Goal: Obtain resource: Download file/media

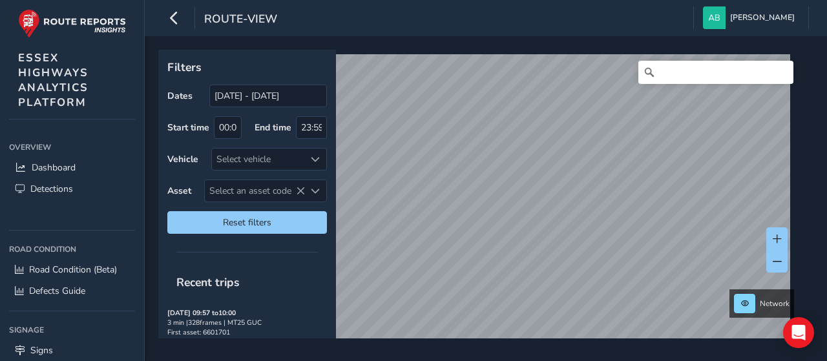
scroll to position [109, 0]
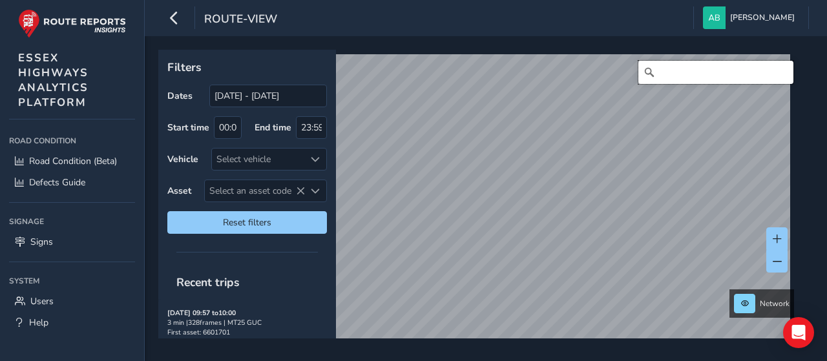
click at [685, 72] on input "Search" at bounding box center [716, 72] width 155 height 23
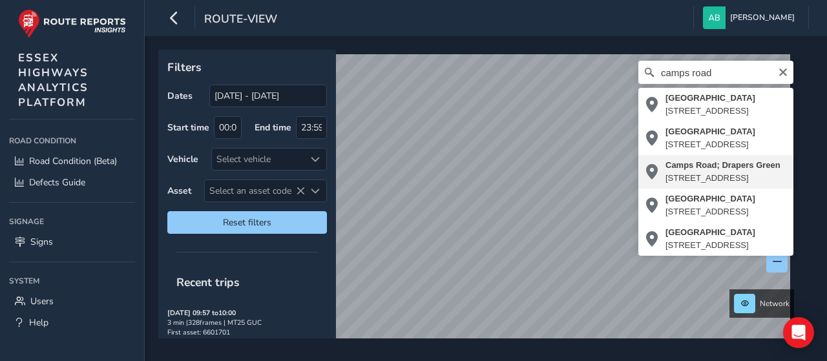
type input "[STREET_ADDRESS]"
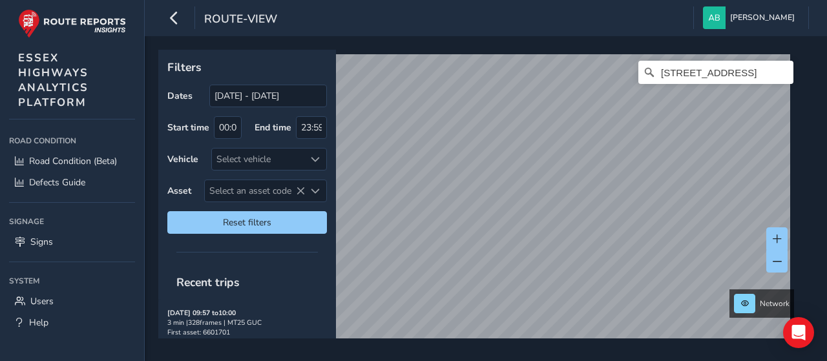
click at [434, 35] on div "route-view [PERSON_NAME] Colour Scheme: Dark Dim Light Logout Filters Dates [DA…" at bounding box center [486, 180] width 683 height 361
click at [303, 72] on div "Filters Dates [DATE] - [DATE] Start time 00:00 End time 23:59 Vehicle Select ve…" at bounding box center [481, 194] width 646 height 289
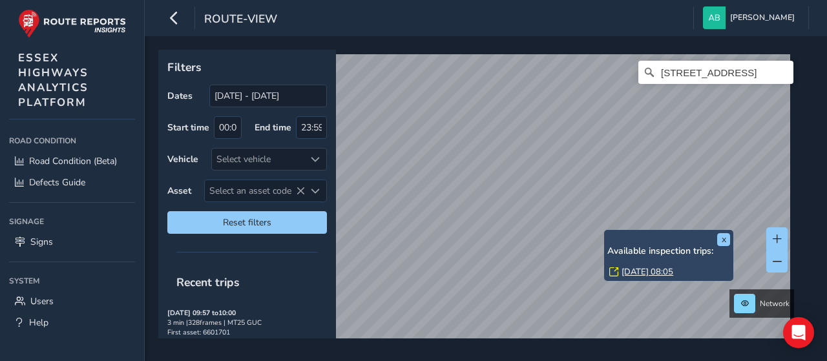
click at [606, 233] on div "x Available inspection trips: [GEOGRAPHIC_DATA][DATE] 08:05" at bounding box center [668, 255] width 129 height 51
click at [635, 270] on link "[DATE] 08:05" at bounding box center [648, 272] width 52 height 12
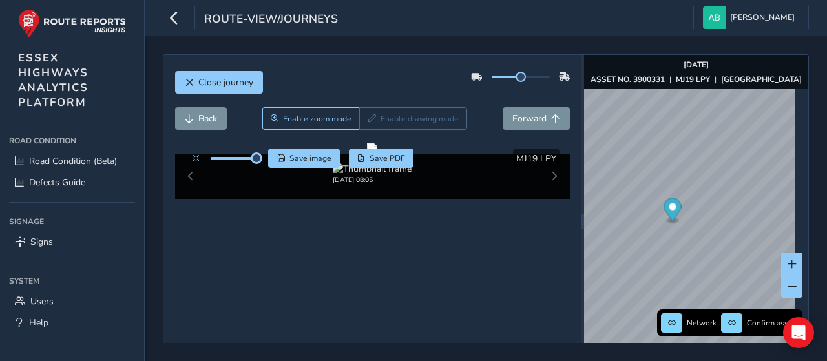
drag, startPoint x: 237, startPoint y: 161, endPoint x: 257, endPoint y: 162, distance: 20.1
click at [257, 162] on div at bounding box center [223, 158] width 74 height 19
click at [528, 116] on span "Forward" at bounding box center [530, 118] width 34 height 12
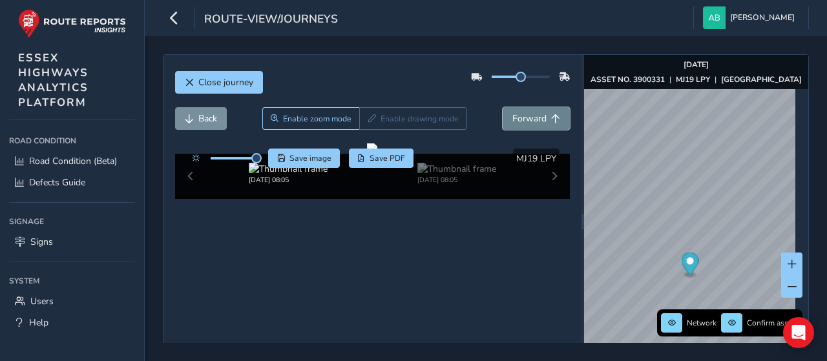
click at [528, 116] on span "Forward" at bounding box center [530, 118] width 34 height 12
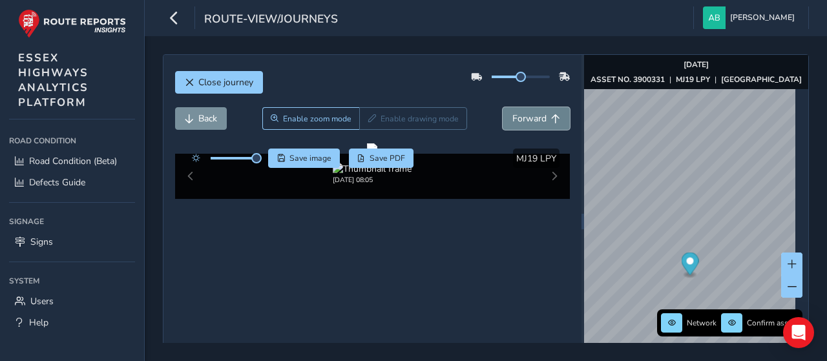
click at [528, 116] on span "Forward" at bounding box center [530, 118] width 34 height 12
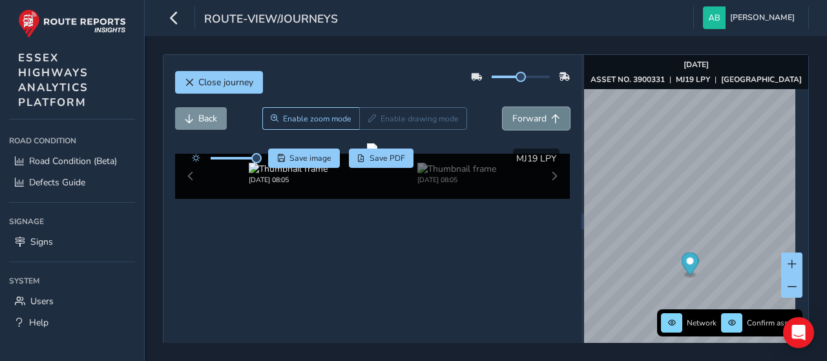
click at [528, 116] on span "Forward" at bounding box center [530, 118] width 34 height 12
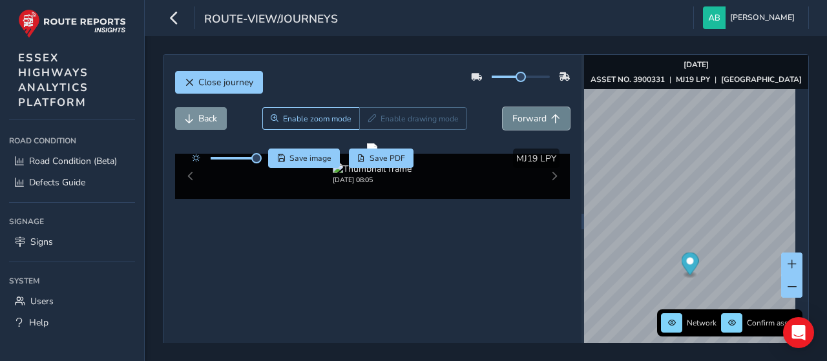
click at [528, 116] on span "Forward" at bounding box center [530, 118] width 34 height 12
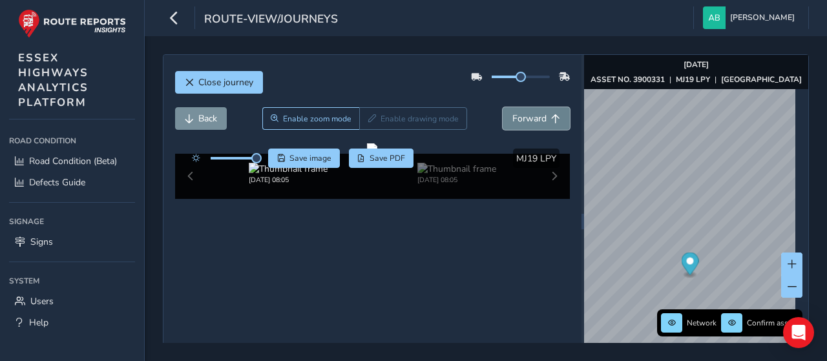
click at [528, 116] on span "Forward" at bounding box center [530, 118] width 34 height 12
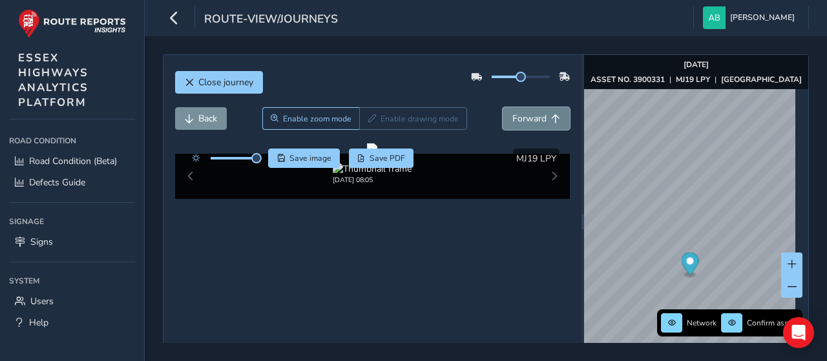
click at [528, 116] on span "Forward" at bounding box center [530, 118] width 34 height 12
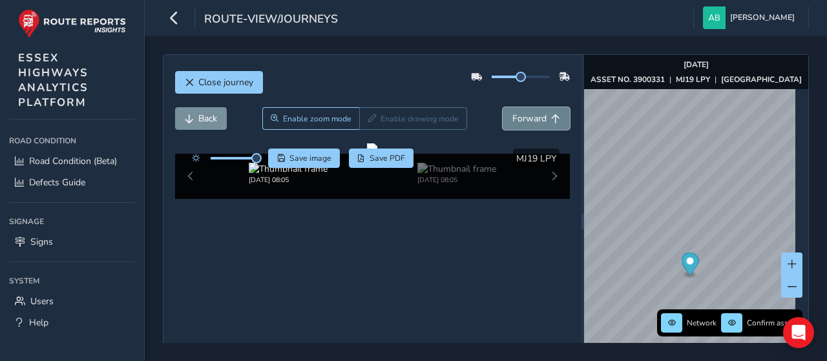
click at [528, 116] on span "Forward" at bounding box center [530, 118] width 34 height 12
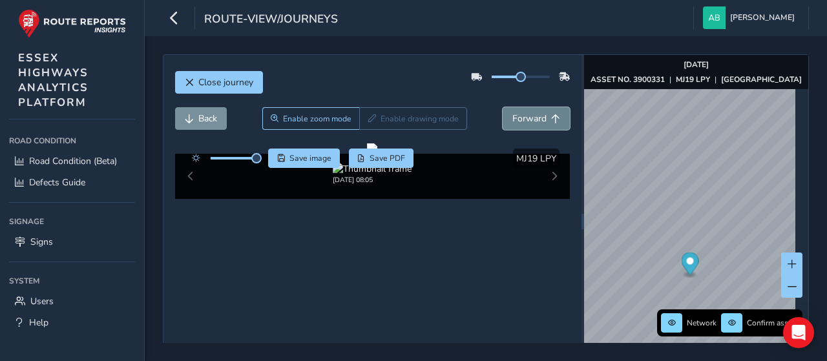
click at [528, 116] on span "Forward" at bounding box center [530, 118] width 34 height 12
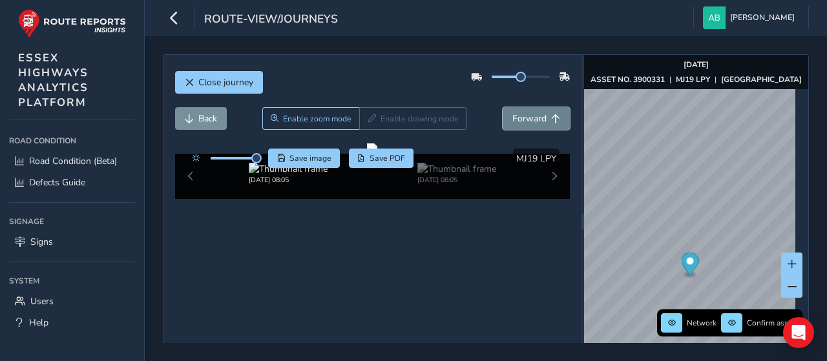
click at [528, 116] on span "Forward" at bounding box center [530, 118] width 34 height 12
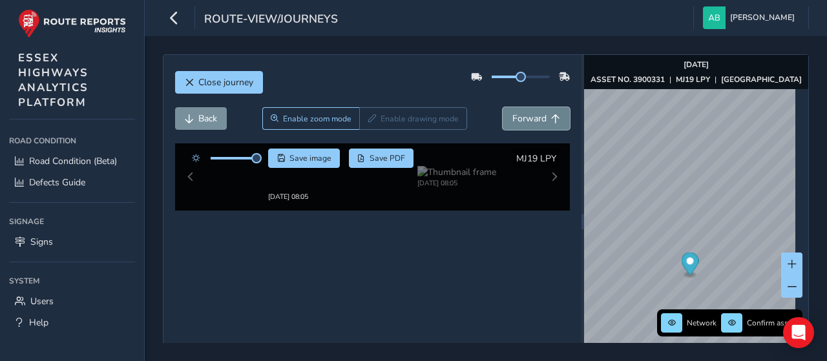
click at [528, 116] on span "Forward" at bounding box center [530, 118] width 34 height 12
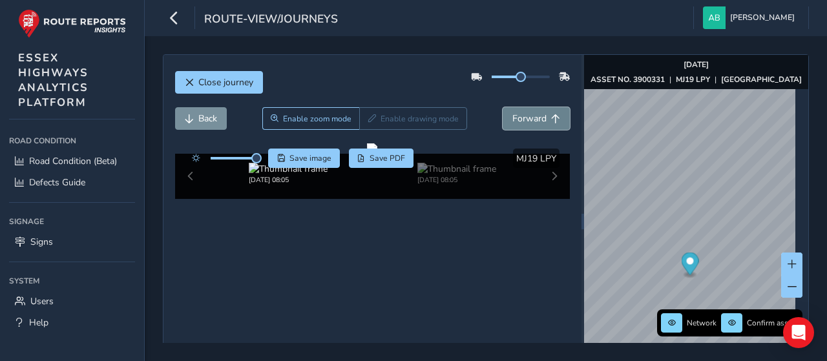
click at [528, 116] on span "Forward" at bounding box center [530, 118] width 34 height 12
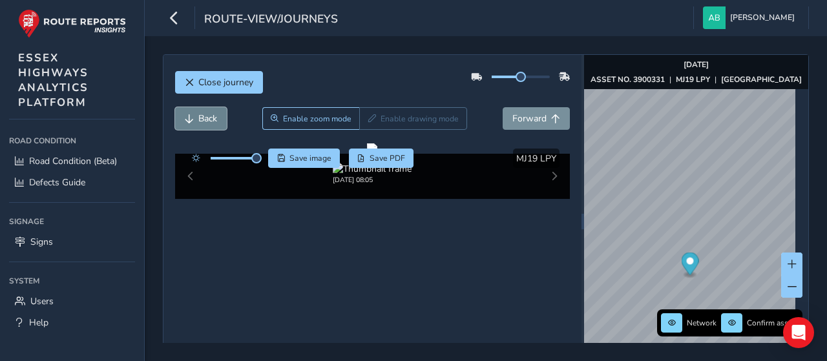
click at [203, 113] on span "Back" at bounding box center [207, 118] width 19 height 12
click at [539, 117] on span "Forward" at bounding box center [530, 118] width 34 height 12
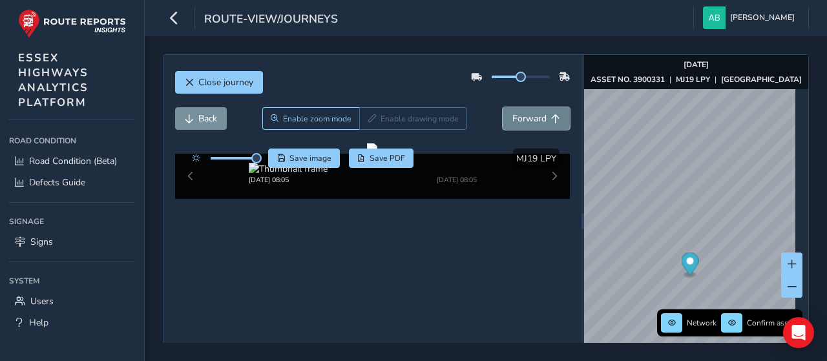
click at [539, 117] on span "Forward" at bounding box center [530, 118] width 34 height 12
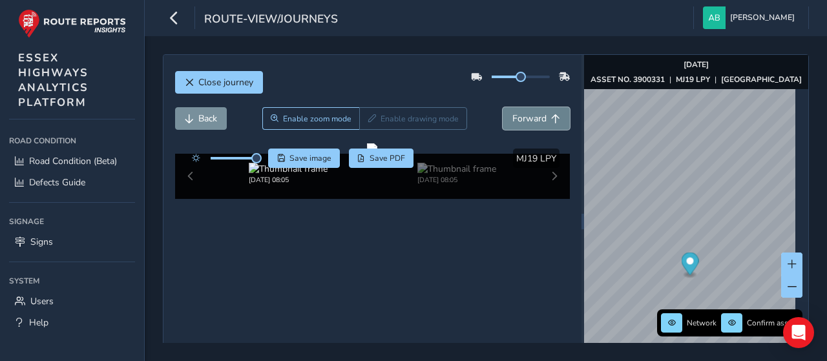
click at [539, 117] on span "Forward" at bounding box center [530, 118] width 34 height 12
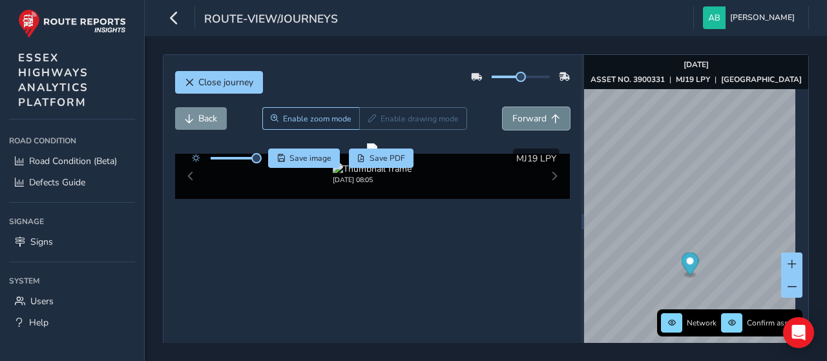
click at [539, 117] on span "Forward" at bounding box center [530, 118] width 34 height 12
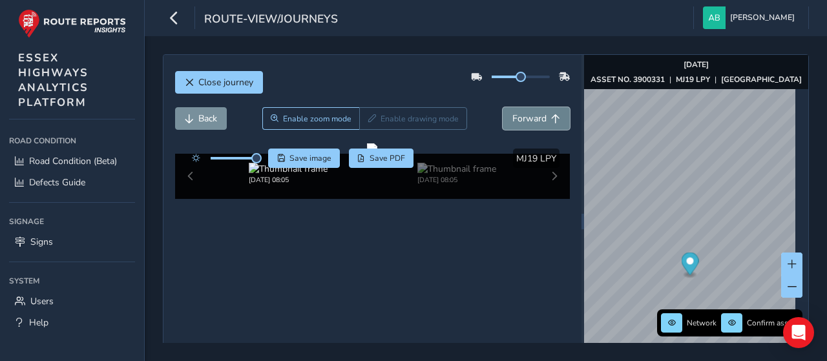
click at [539, 117] on span "Forward" at bounding box center [530, 118] width 34 height 12
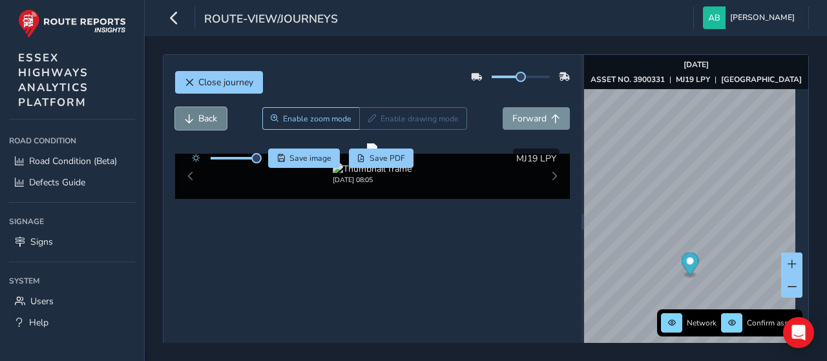
click at [206, 114] on span "Back" at bounding box center [207, 118] width 19 height 12
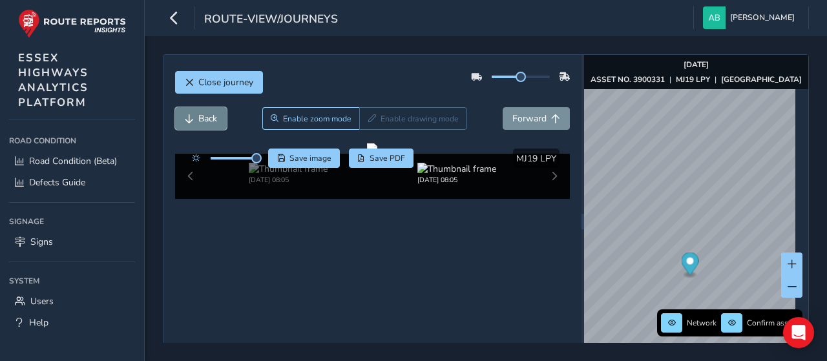
click at [206, 114] on span "Back" at bounding box center [207, 118] width 19 height 12
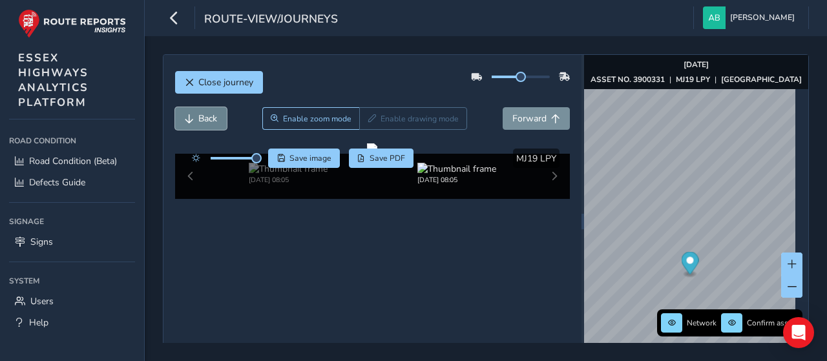
click at [206, 114] on span "Back" at bounding box center [207, 118] width 19 height 12
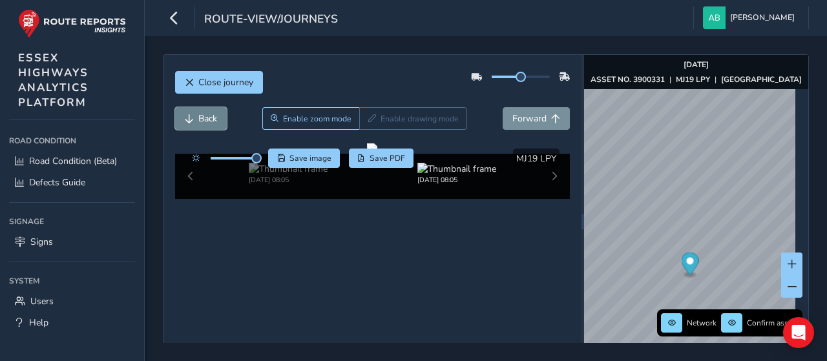
click at [206, 114] on span "Back" at bounding box center [207, 118] width 19 height 12
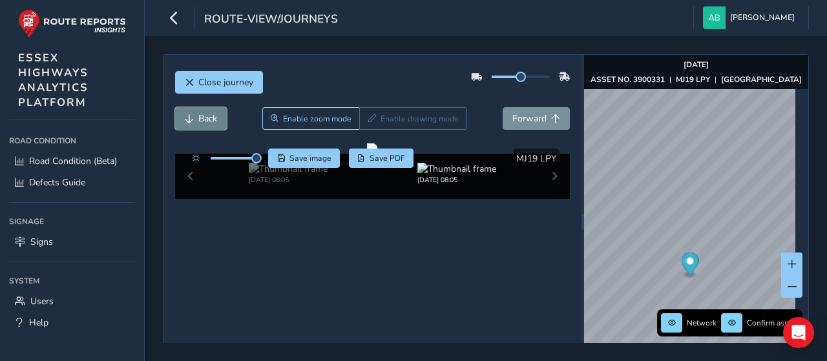
click at [206, 114] on span "Back" at bounding box center [207, 118] width 19 height 12
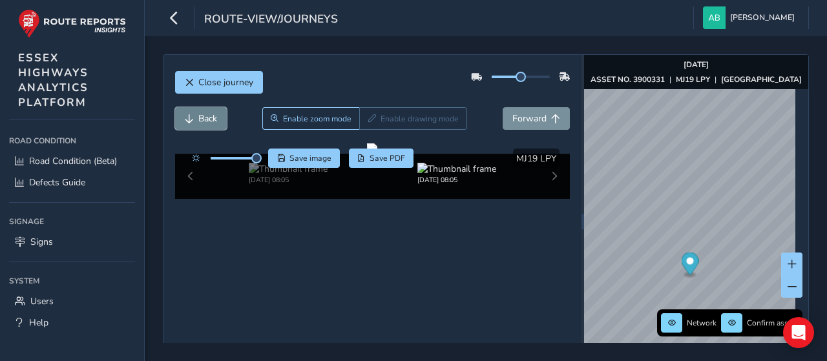
click at [206, 114] on span "Back" at bounding box center [207, 118] width 19 height 12
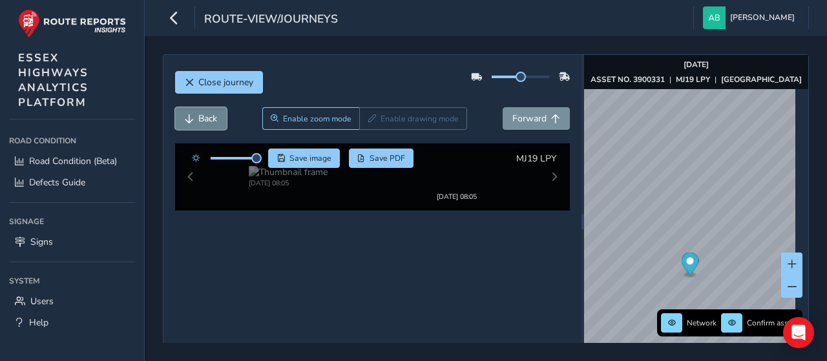
click at [206, 114] on span "Back" at bounding box center [207, 118] width 19 height 12
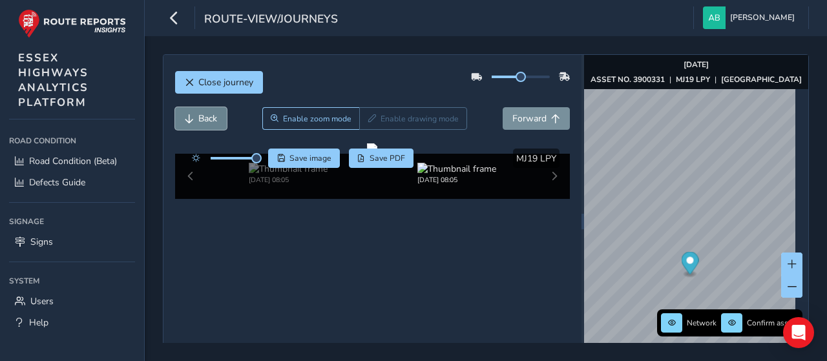
click at [206, 114] on span "Back" at bounding box center [207, 118] width 19 height 12
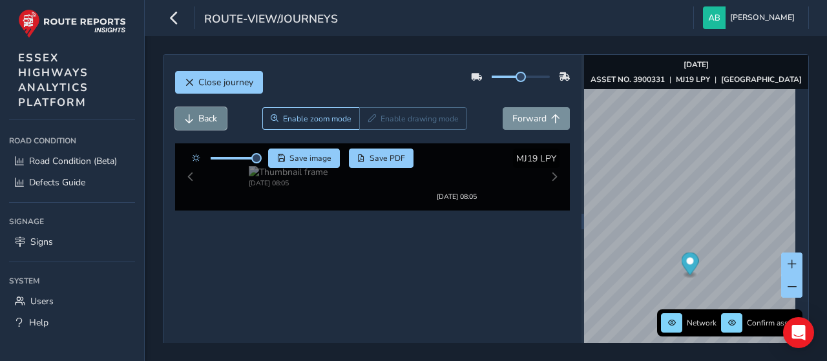
click at [206, 114] on span "Back" at bounding box center [207, 118] width 19 height 12
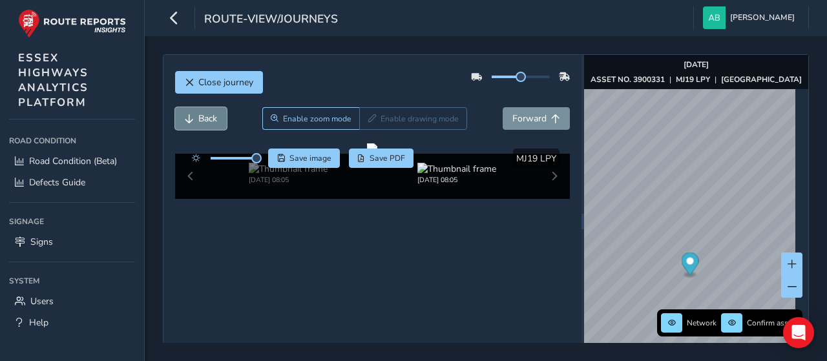
click at [206, 114] on span "Back" at bounding box center [207, 118] width 19 height 12
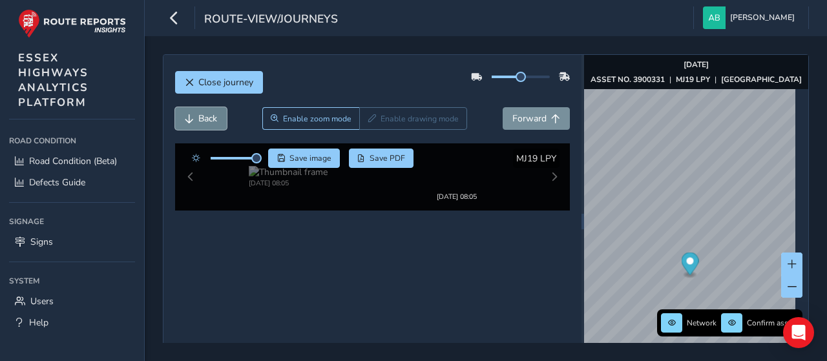
click at [206, 114] on span "Back" at bounding box center [207, 118] width 19 height 12
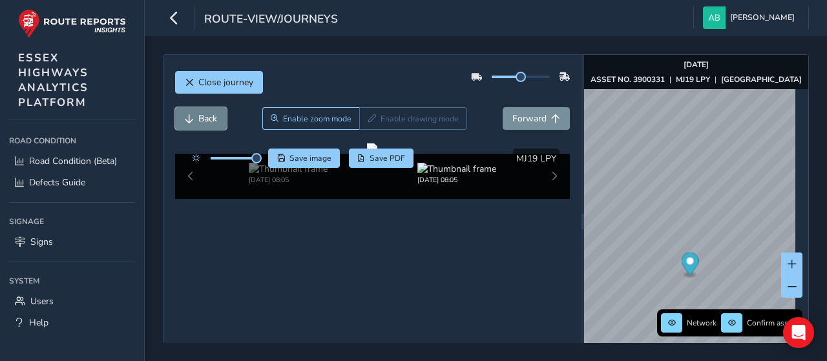
click at [206, 114] on span "Back" at bounding box center [207, 118] width 19 height 12
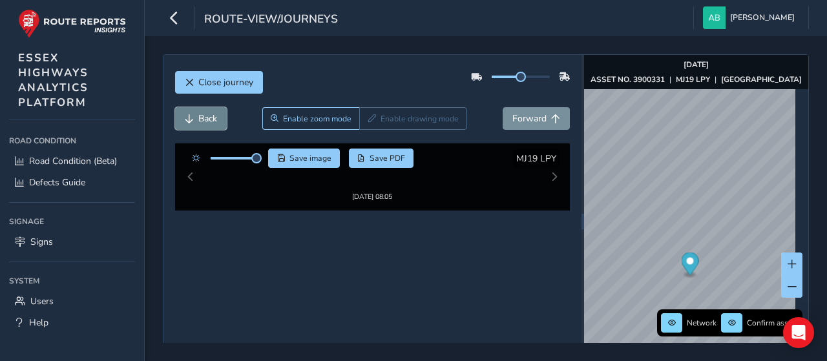
click at [195, 118] on button "Back" at bounding box center [201, 118] width 52 height 23
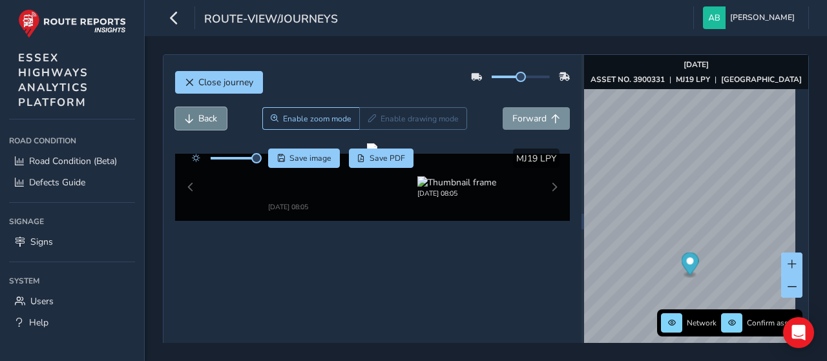
click at [195, 118] on button "Back" at bounding box center [201, 118] width 52 height 23
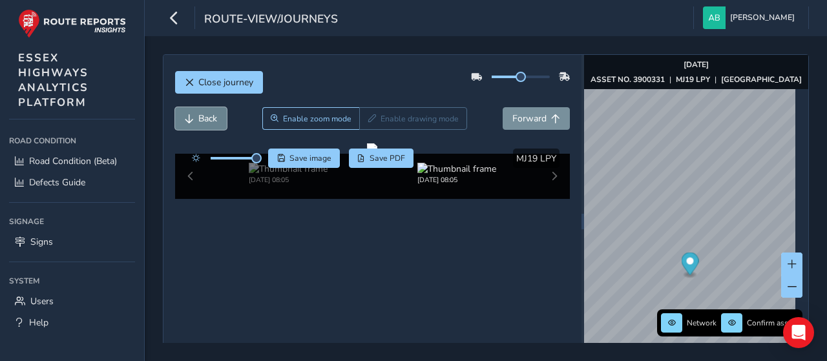
click at [195, 118] on button "Back" at bounding box center [201, 118] width 52 height 23
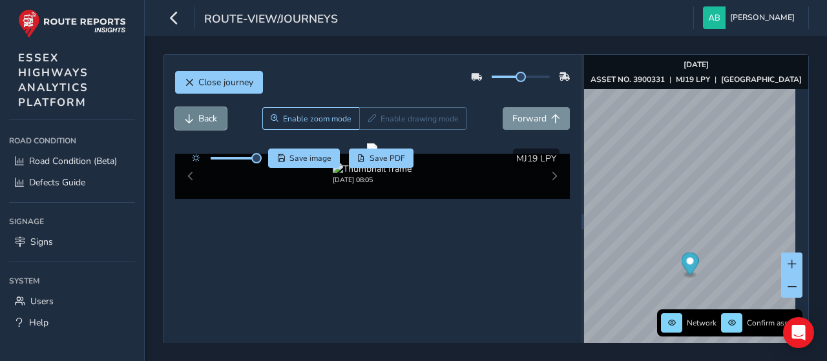
click at [195, 118] on button "Back" at bounding box center [201, 118] width 52 height 23
click at [539, 114] on span "Forward" at bounding box center [530, 118] width 34 height 12
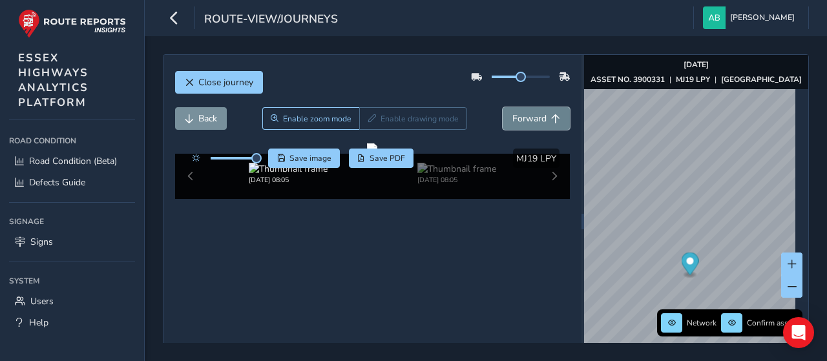
click at [539, 114] on span "Forward" at bounding box center [530, 118] width 34 height 12
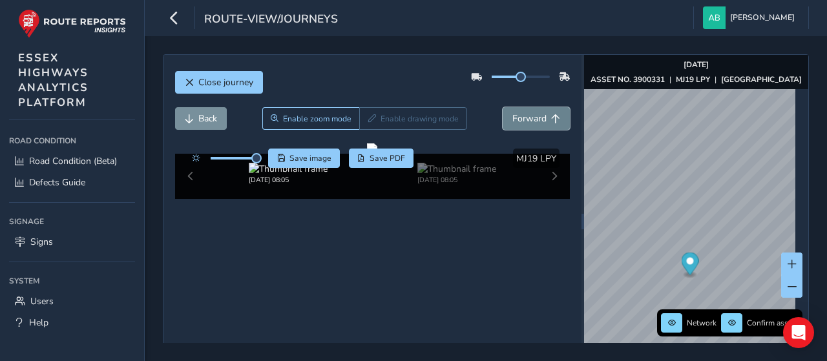
click at [539, 114] on span "Forward" at bounding box center [530, 118] width 34 height 12
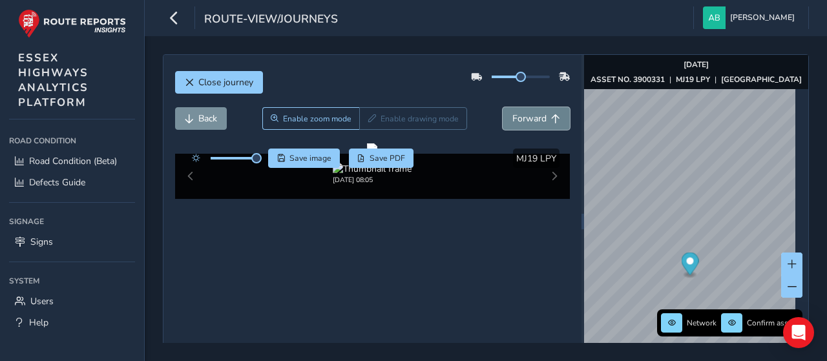
click at [530, 118] on span "Forward" at bounding box center [530, 118] width 34 height 12
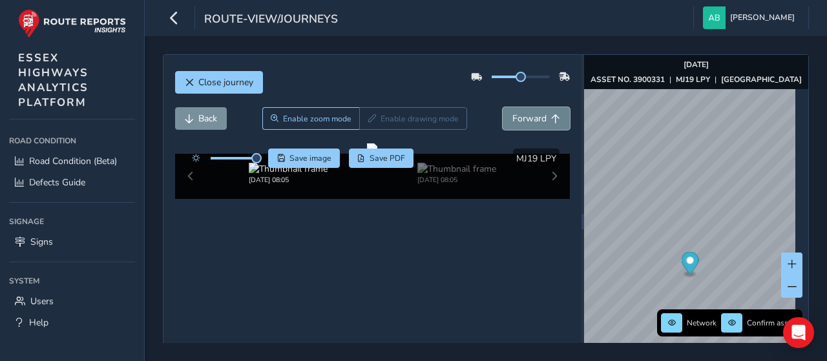
click at [530, 118] on span "Forward" at bounding box center [530, 118] width 34 height 12
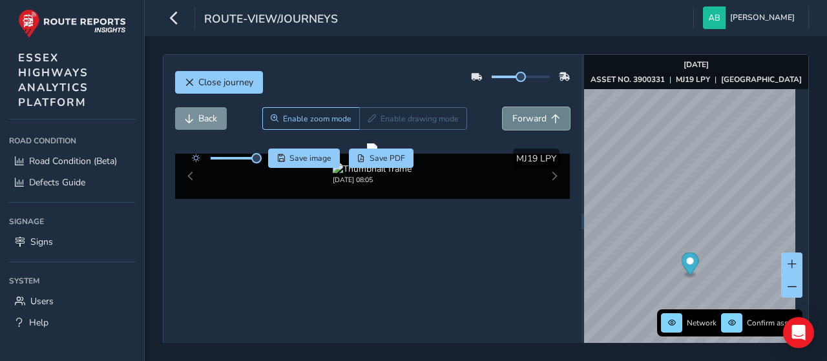
click at [530, 118] on span "Forward" at bounding box center [530, 118] width 34 height 12
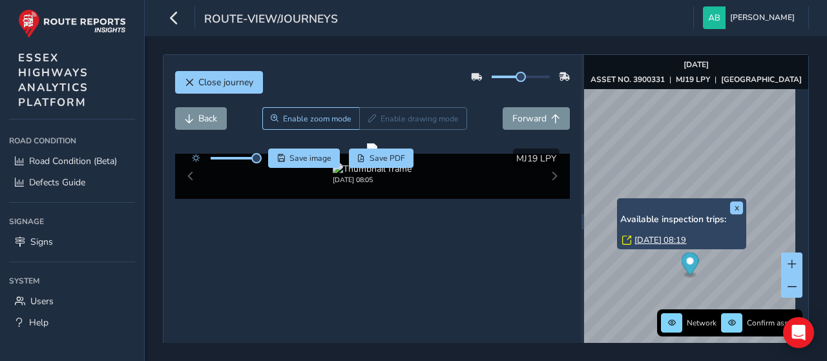
click at [619, 200] on div "x Available inspection trips: [GEOGRAPHIC_DATA][DATE] 08:19" at bounding box center [681, 223] width 129 height 51
click at [644, 240] on link "[DATE] 08:19" at bounding box center [661, 241] width 52 height 12
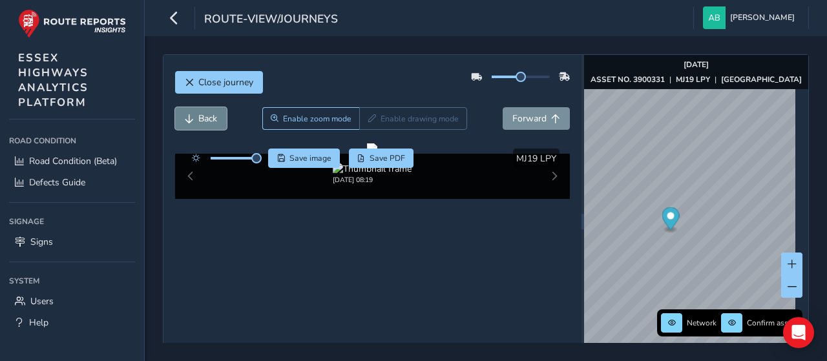
click at [189, 118] on span "Back" at bounding box center [189, 118] width 9 height 9
click at [536, 109] on button "Forward" at bounding box center [536, 118] width 67 height 23
drag, startPoint x: 256, startPoint y: 161, endPoint x: 240, endPoint y: 165, distance: 16.0
click at [240, 165] on div at bounding box center [223, 158] width 74 height 19
click at [312, 158] on span "Save image" at bounding box center [311, 158] width 42 height 10
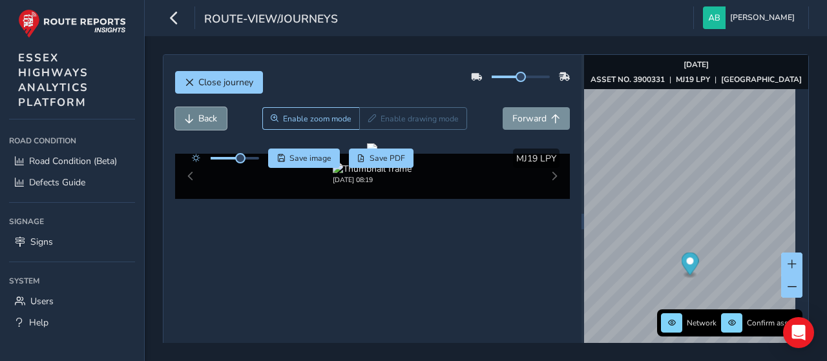
click at [202, 119] on span "Back" at bounding box center [207, 118] width 19 height 12
click at [528, 116] on span "Forward" at bounding box center [530, 118] width 34 height 12
click at [190, 117] on span "Back" at bounding box center [189, 118] width 9 height 9
drag, startPoint x: 242, startPoint y: 161, endPoint x: 253, endPoint y: 162, distance: 11.1
click at [253, 162] on div at bounding box center [223, 158] width 74 height 19
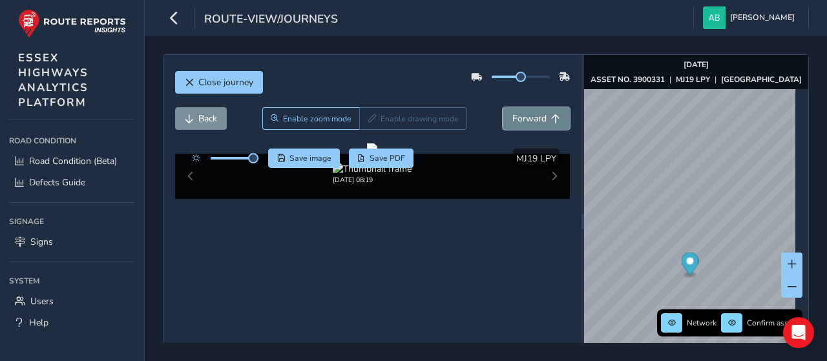
click at [537, 115] on span "Forward" at bounding box center [530, 118] width 34 height 12
click at [296, 153] on span "Save image" at bounding box center [311, 158] width 42 height 10
